Goal: Task Accomplishment & Management: Manage account settings

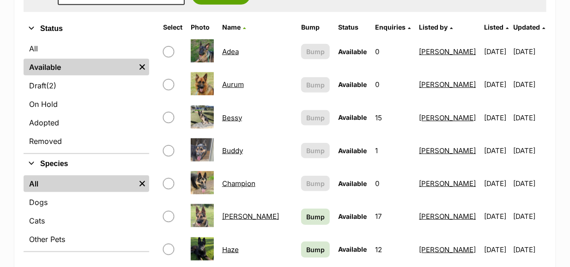
scroll to position [231, 0]
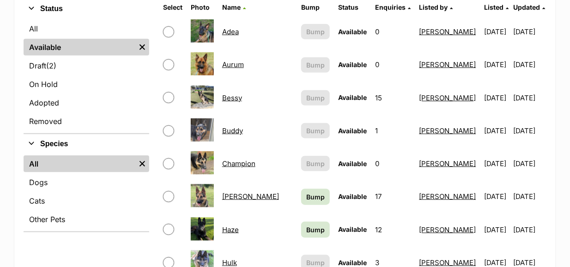
click at [238, 196] on link "[PERSON_NAME]" at bounding box center [250, 196] width 57 height 9
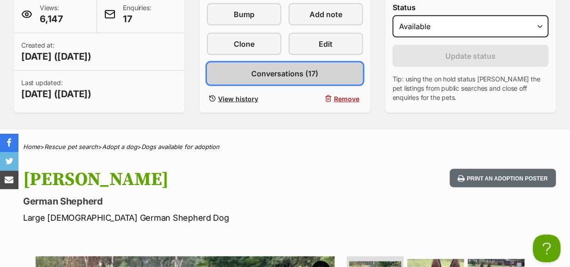
click at [291, 66] on link "Conversations (17)" at bounding box center [285, 73] width 156 height 22
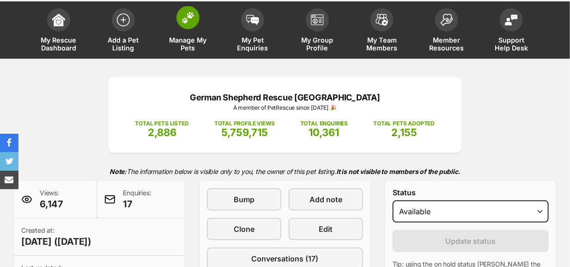
click at [190, 13] on img at bounding box center [188, 18] width 13 height 12
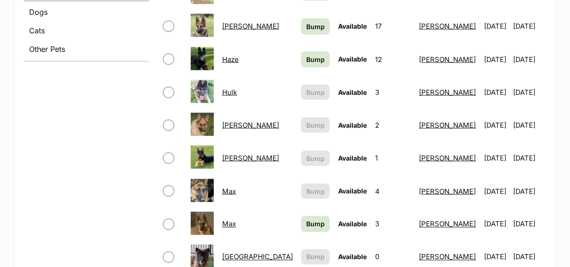
scroll to position [416, 0]
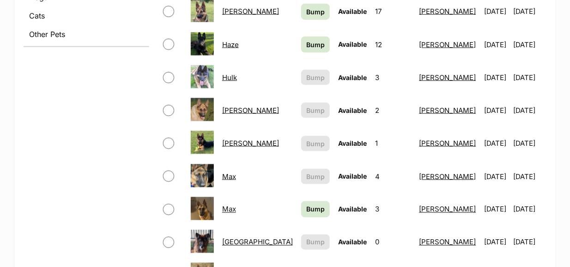
click at [239, 143] on link "[PERSON_NAME]" at bounding box center [250, 143] width 57 height 9
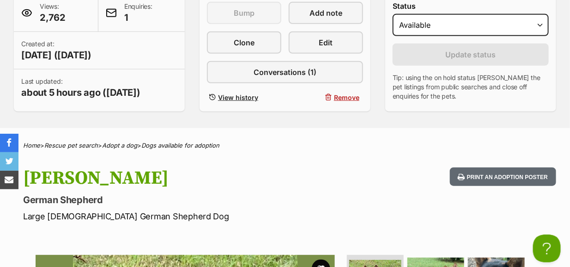
scroll to position [231, 0]
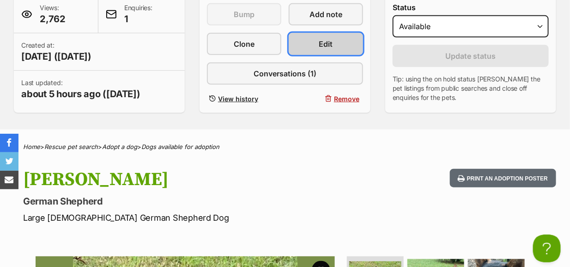
click at [316, 39] on link "Edit" at bounding box center [326, 44] width 74 height 22
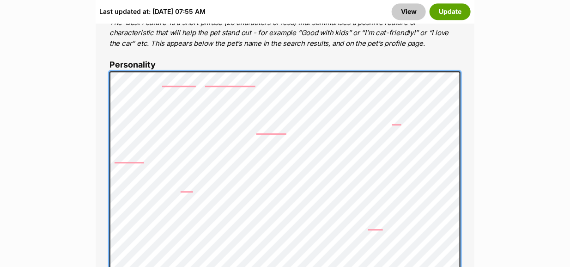
scroll to position [739, 0]
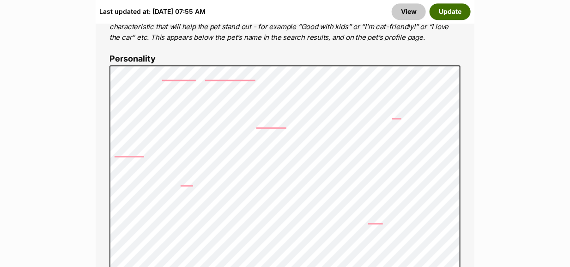
click at [449, 8] on button "Update" at bounding box center [450, 11] width 41 height 17
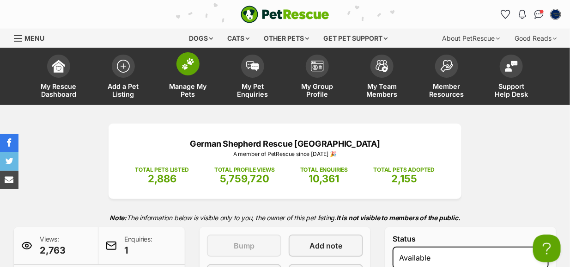
click at [183, 60] on img at bounding box center [188, 64] width 13 height 12
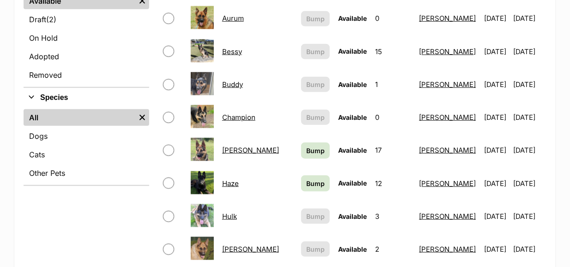
scroll to position [185, 0]
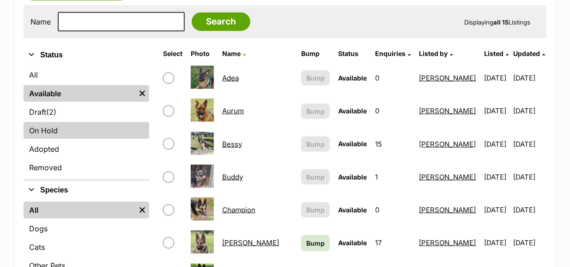
click at [42, 126] on link "On Hold" at bounding box center [87, 130] width 126 height 17
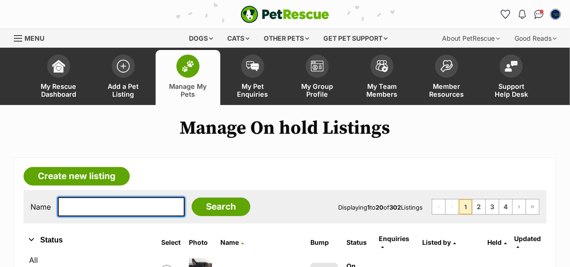
click at [71, 207] on input "text" at bounding box center [121, 206] width 127 height 19
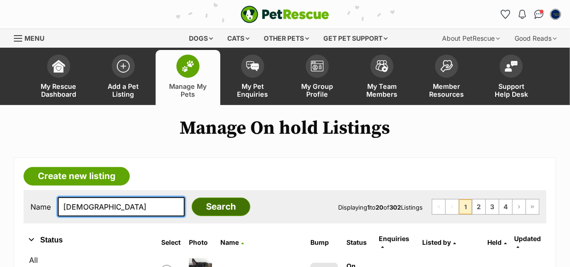
type input "Zeus"
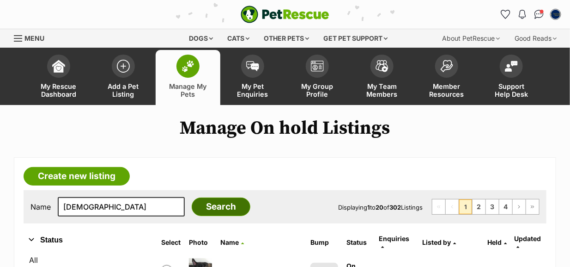
click at [202, 203] on input "Search" at bounding box center [221, 206] width 59 height 18
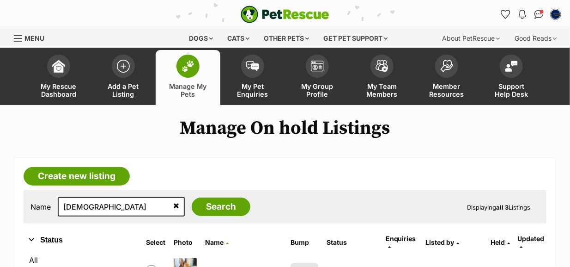
click at [173, 203] on icon at bounding box center [176, 205] width 6 height 7
click at [183, 69] on img at bounding box center [188, 66] width 13 height 12
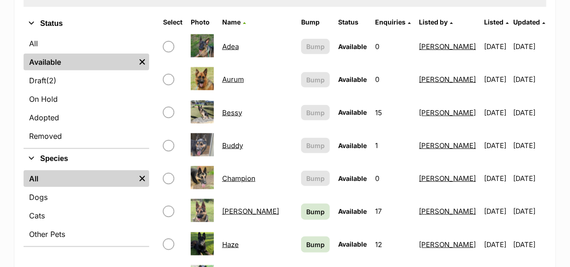
scroll to position [46, 0]
